Goal: Obtain resource: Download file/media

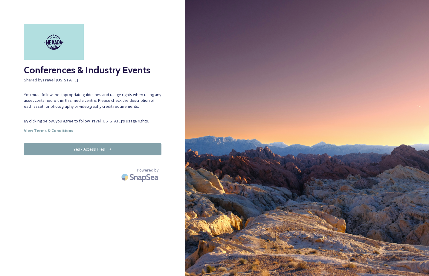
click at [106, 149] on button "Yes - Access Files" at bounding box center [93, 149] width 138 height 12
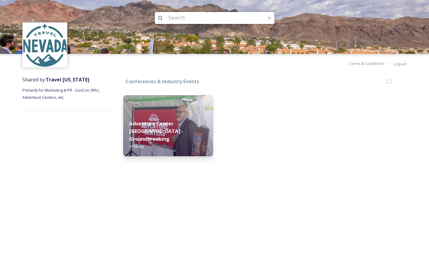
click at [152, 135] on div "Adventure Center [GEOGRAPHIC_DATA] - Groundbreaking 97 file(s)" at bounding box center [168, 135] width 90 height 42
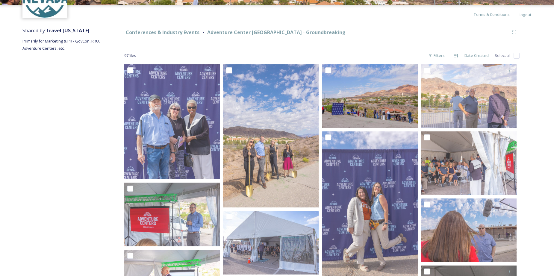
scroll to position [60, 0]
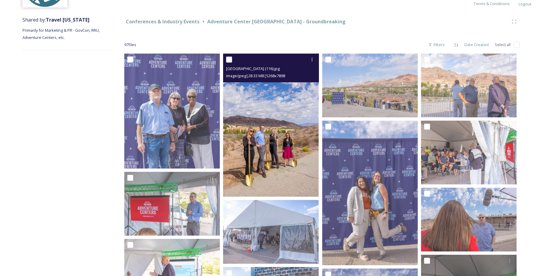
click at [279, 168] on img at bounding box center [270, 125] width 95 height 143
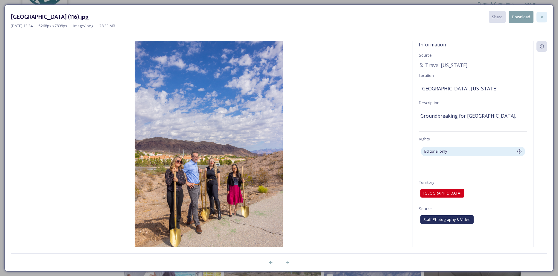
click at [429, 18] on icon at bounding box center [542, 17] width 5 height 5
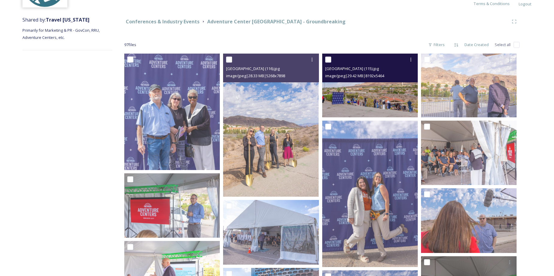
click at [382, 104] on img at bounding box center [369, 86] width 95 height 64
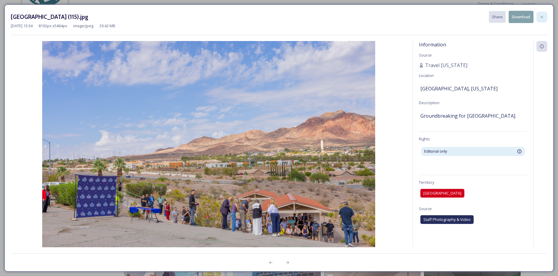
click at [429, 18] on icon at bounding box center [542, 17] width 5 height 5
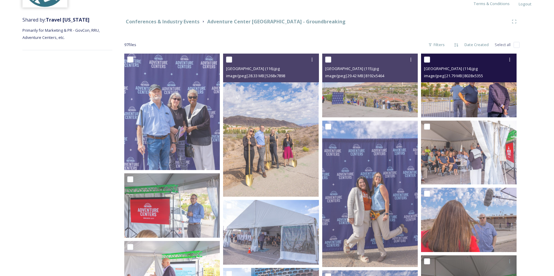
click at [429, 92] on img at bounding box center [468, 86] width 95 height 64
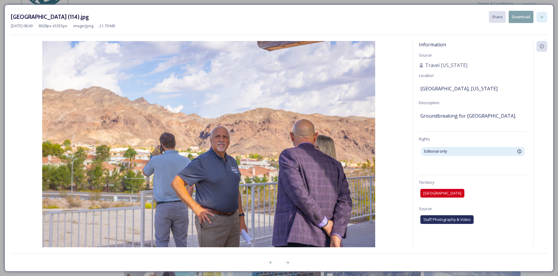
click at [429, 18] on icon at bounding box center [542, 17] width 2 height 2
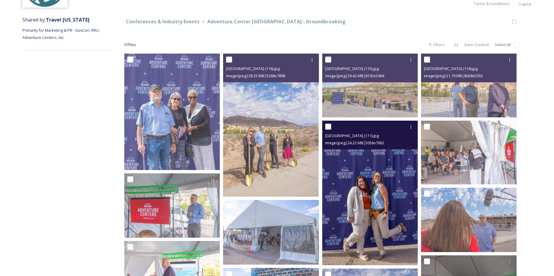
click at [367, 209] on img at bounding box center [369, 193] width 95 height 145
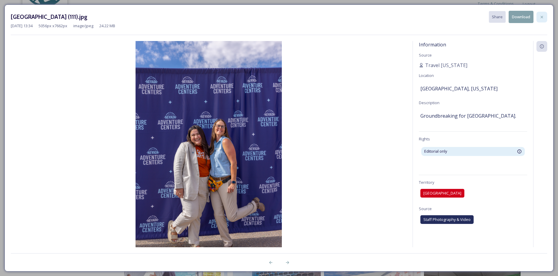
click at [429, 16] on div at bounding box center [542, 17] width 11 height 11
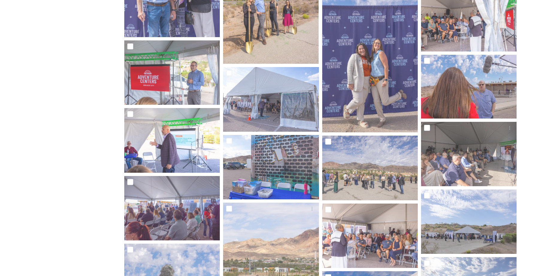
scroll to position [209, 0]
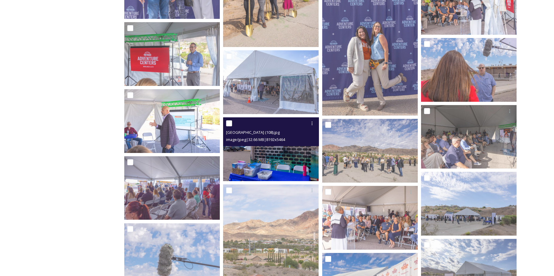
click at [270, 162] on img at bounding box center [270, 149] width 95 height 64
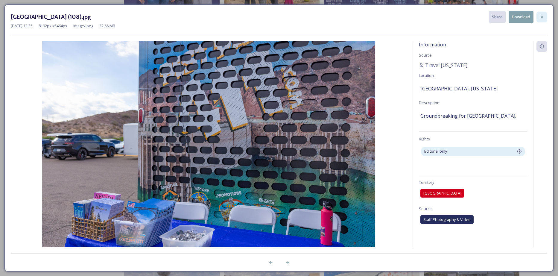
click at [429, 18] on div at bounding box center [542, 17] width 11 height 11
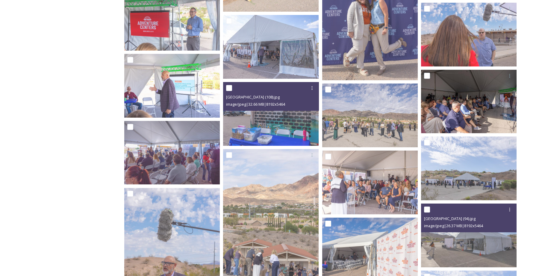
scroll to position [329, 0]
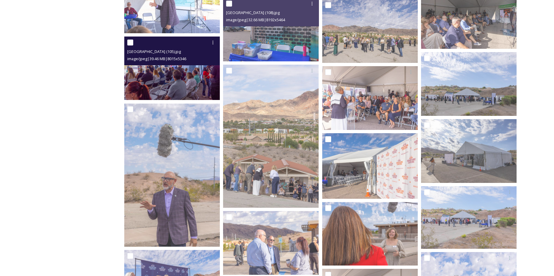
click at [163, 68] on img at bounding box center [171, 69] width 95 height 64
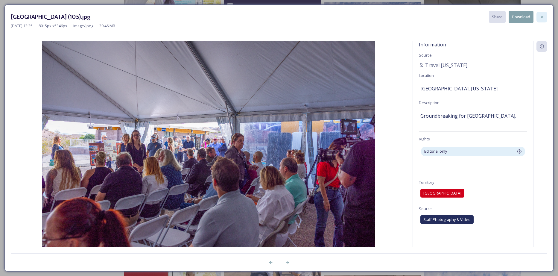
click at [429, 19] on icon at bounding box center [542, 17] width 5 height 5
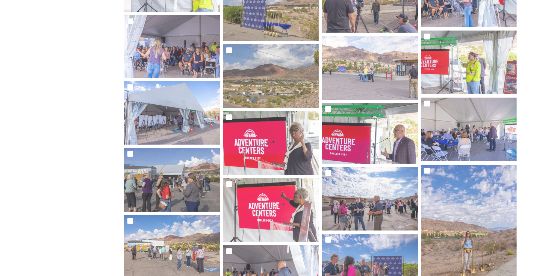
scroll to position [928, 0]
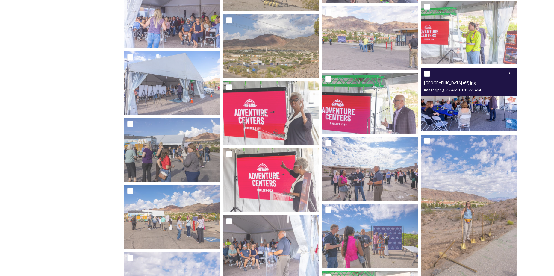
click at [429, 120] on img at bounding box center [468, 100] width 95 height 64
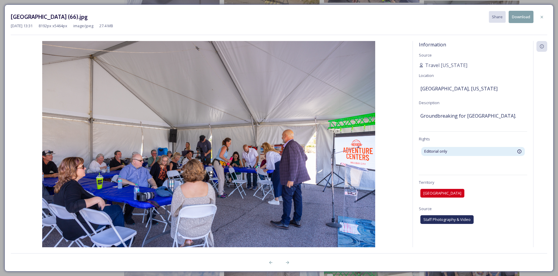
click at [250, 184] on img at bounding box center [209, 152] width 396 height 222
click at [429, 16] on div at bounding box center [542, 17] width 11 height 11
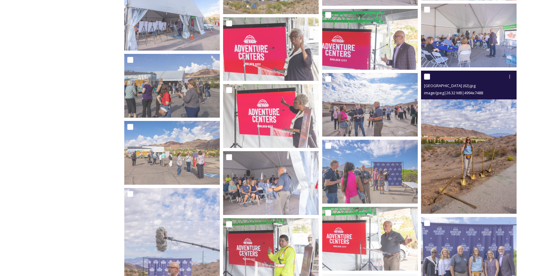
scroll to position [1017, 0]
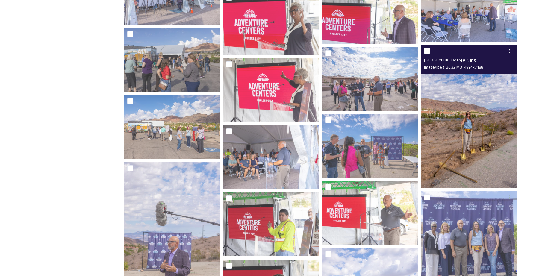
click at [429, 145] on img at bounding box center [468, 116] width 95 height 143
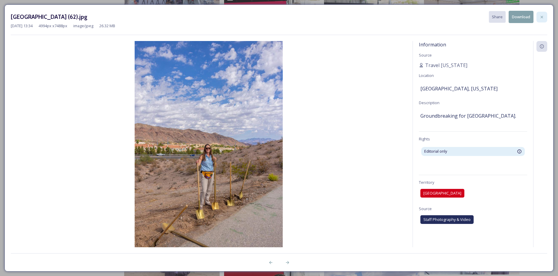
click at [429, 18] on icon at bounding box center [542, 17] width 5 height 5
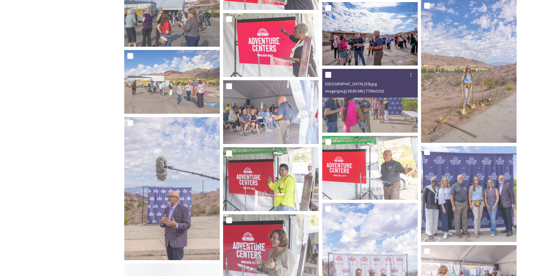
scroll to position [1077, 0]
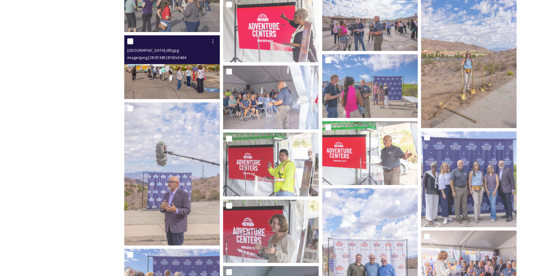
click at [184, 70] on img at bounding box center [171, 67] width 95 height 64
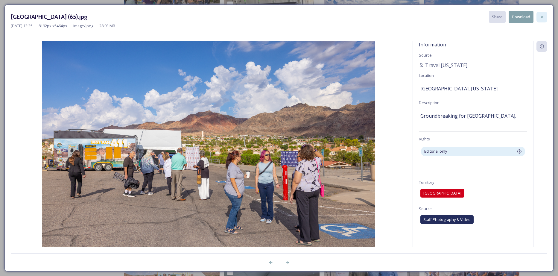
click at [429, 15] on icon at bounding box center [542, 17] width 5 height 5
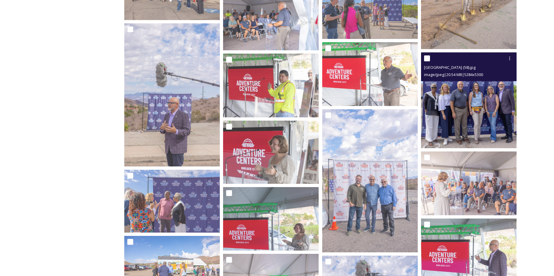
scroll to position [1167, 0]
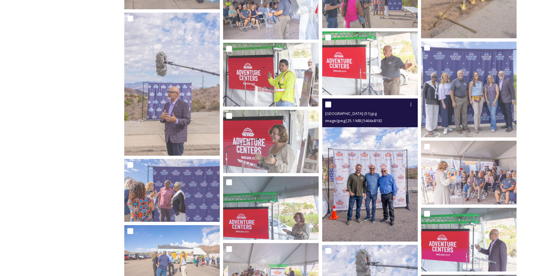
click at [384, 189] on img at bounding box center [369, 169] width 95 height 143
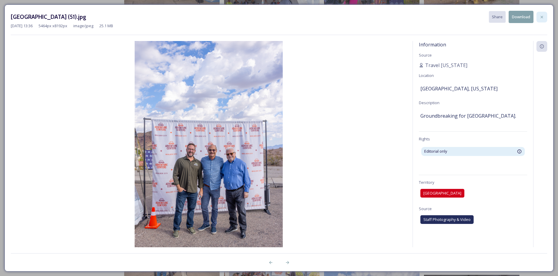
click at [429, 16] on icon at bounding box center [542, 17] width 2 height 2
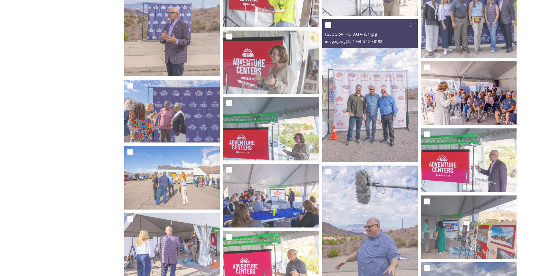
scroll to position [1257, 0]
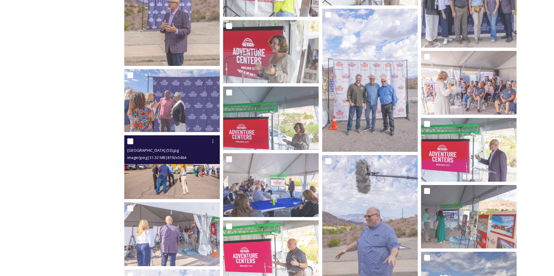
click at [186, 179] on img at bounding box center [171, 167] width 95 height 64
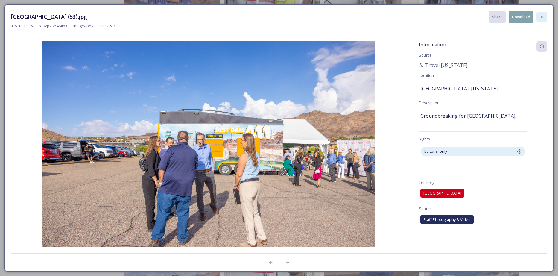
click at [429, 17] on icon at bounding box center [542, 17] width 5 height 5
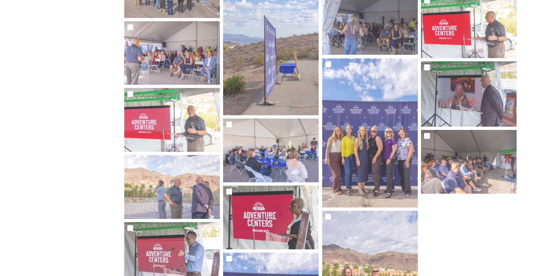
scroll to position [1736, 0]
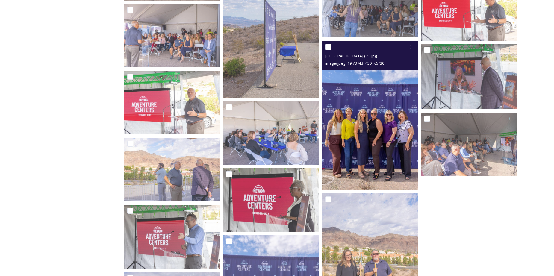
click at [362, 157] on img at bounding box center [369, 115] width 95 height 149
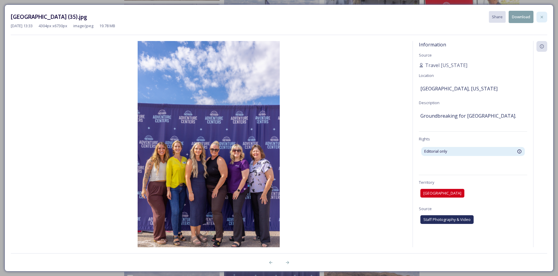
click at [429, 12] on div at bounding box center [542, 17] width 11 height 11
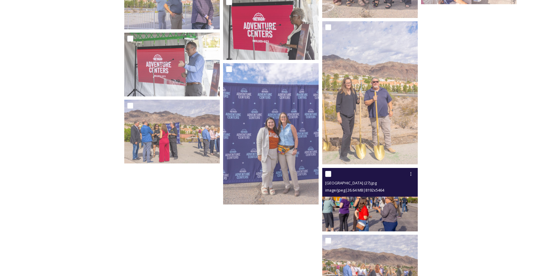
scroll to position [1915, 0]
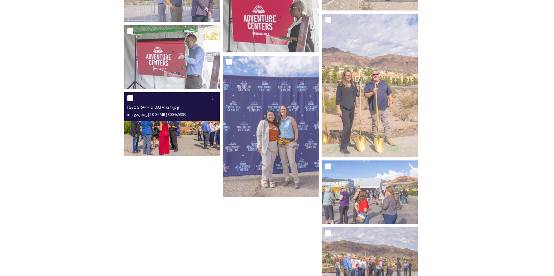
click at [172, 144] on img at bounding box center [171, 124] width 95 height 64
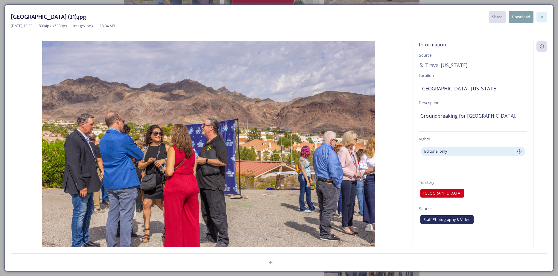
click at [429, 19] on div at bounding box center [542, 17] width 11 height 11
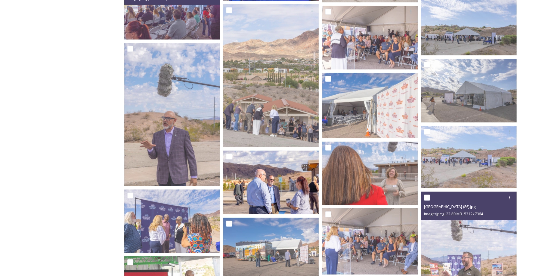
scroll to position [387, 0]
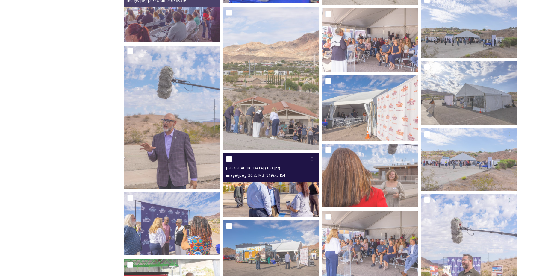
click at [244, 194] on img at bounding box center [270, 185] width 95 height 64
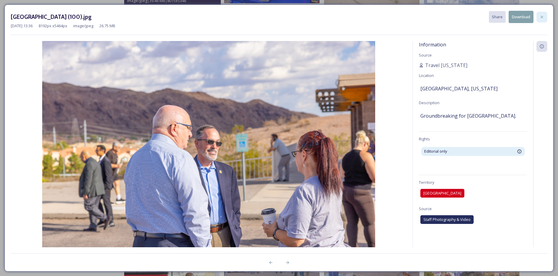
click at [429, 19] on icon at bounding box center [542, 17] width 5 height 5
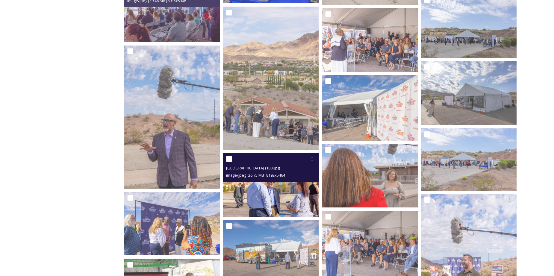
click at [293, 200] on img at bounding box center [270, 185] width 95 height 64
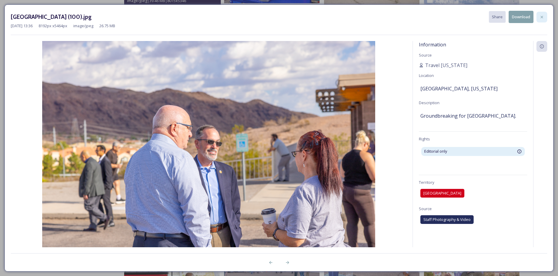
click at [429, 19] on icon at bounding box center [542, 17] width 5 height 5
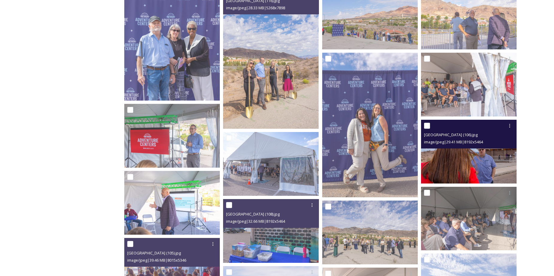
scroll to position [118, 0]
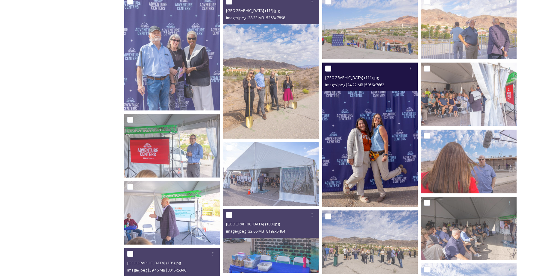
click at [388, 179] on img at bounding box center [369, 135] width 95 height 145
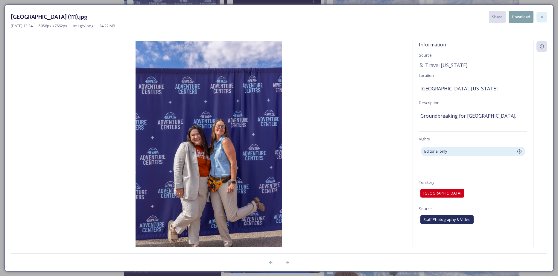
click at [429, 13] on div at bounding box center [542, 17] width 11 height 11
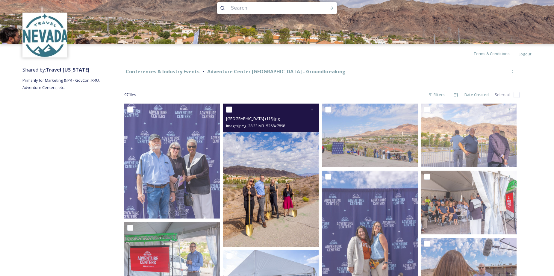
scroll to position [0, 0]
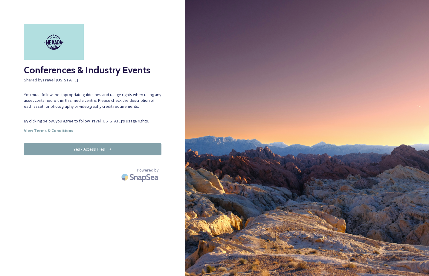
click at [102, 149] on button "Yes - Access Files" at bounding box center [93, 149] width 138 height 12
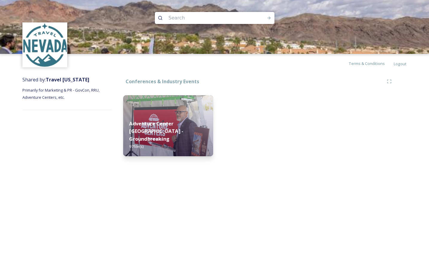
click at [152, 135] on div "Adventure Center [GEOGRAPHIC_DATA] - Groundbreaking 97 file(s)" at bounding box center [168, 135] width 90 height 42
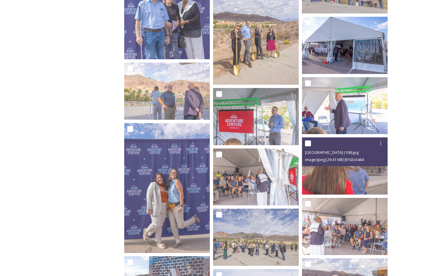
scroll to position [180, 0]
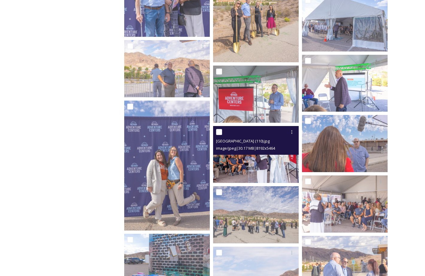
click at [238, 165] on img at bounding box center [256, 154] width 86 height 57
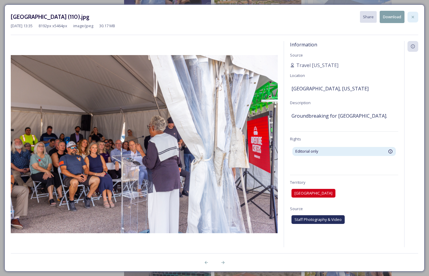
click at [412, 17] on icon at bounding box center [413, 17] width 5 height 5
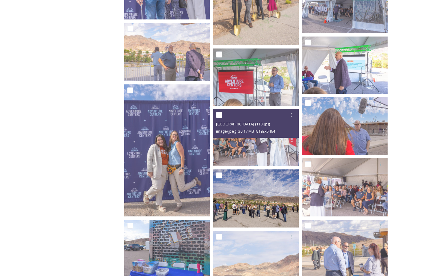
scroll to position [209, 0]
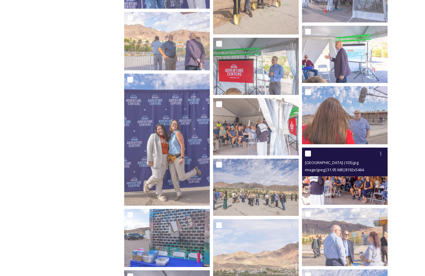
click at [355, 189] on img at bounding box center [345, 176] width 86 height 57
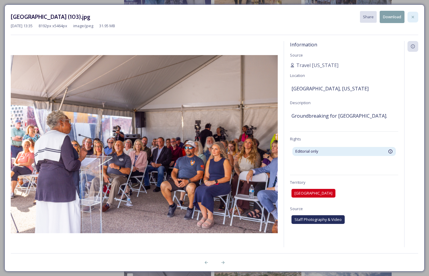
click at [413, 13] on div at bounding box center [413, 17] width 11 height 11
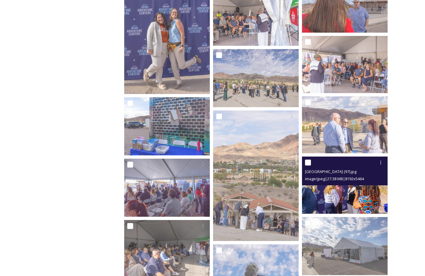
scroll to position [329, 0]
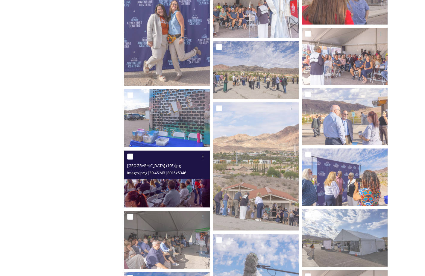
click at [172, 195] on img at bounding box center [167, 179] width 86 height 57
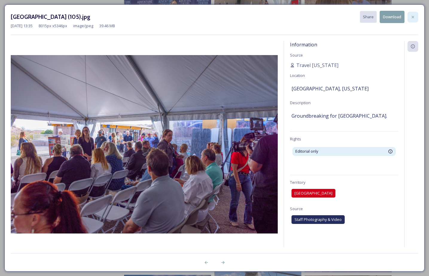
click at [415, 18] on icon at bounding box center [413, 17] width 5 height 5
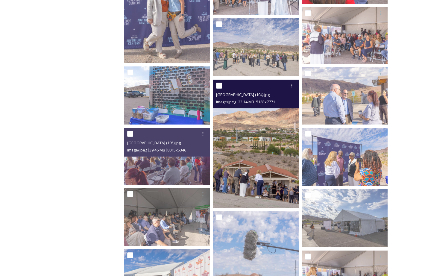
scroll to position [419, 0]
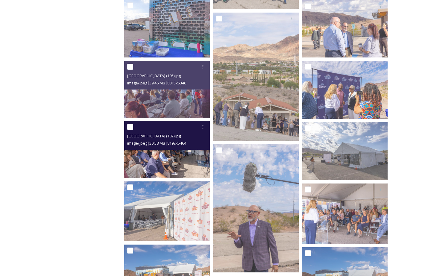
click at [163, 161] on img at bounding box center [167, 149] width 86 height 57
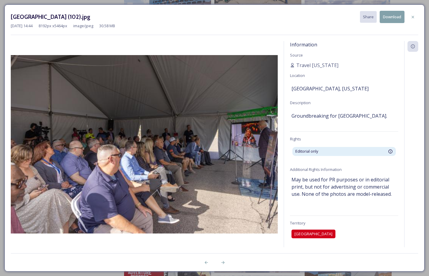
click at [413, 18] on icon at bounding box center [413, 17] width 2 height 2
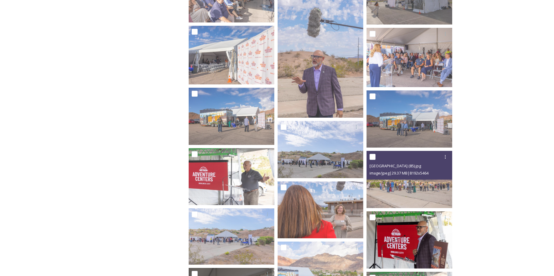
scroll to position [598, 0]
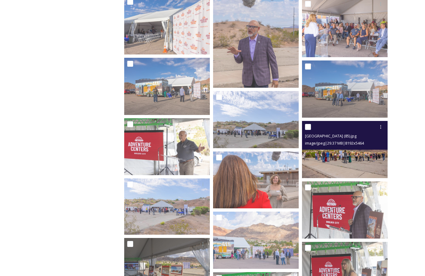
click at [344, 165] on img at bounding box center [345, 149] width 86 height 57
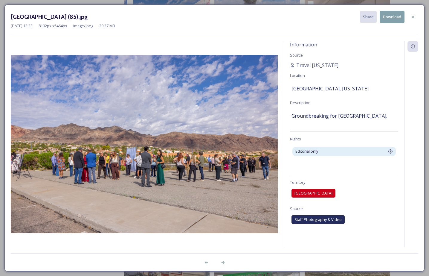
click at [189, 184] on img at bounding box center [144, 144] width 267 height 178
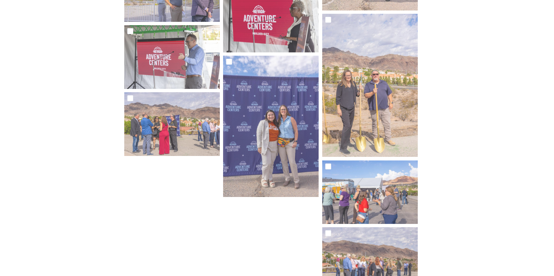
scroll to position [1943, 0]
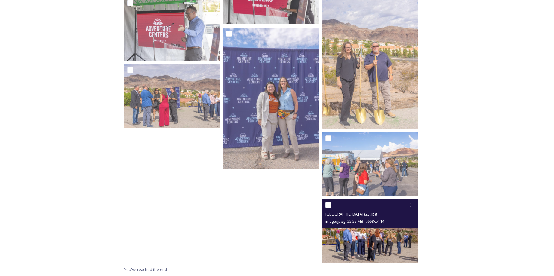
click at [396, 242] on img at bounding box center [369, 231] width 95 height 64
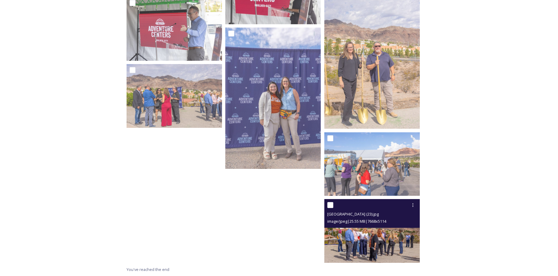
scroll to position [1876, 0]
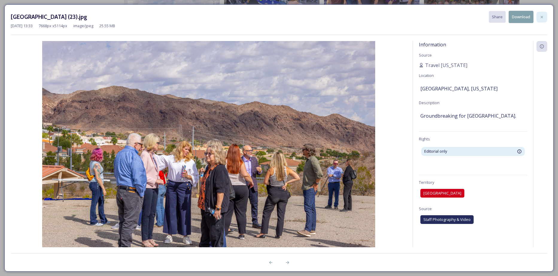
click at [429, 17] on icon at bounding box center [542, 17] width 5 height 5
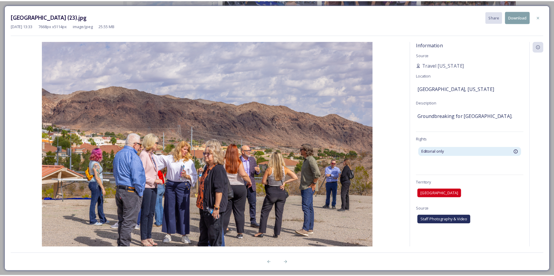
scroll to position [1943, 0]
